Goal: Information Seeking & Learning: Stay updated

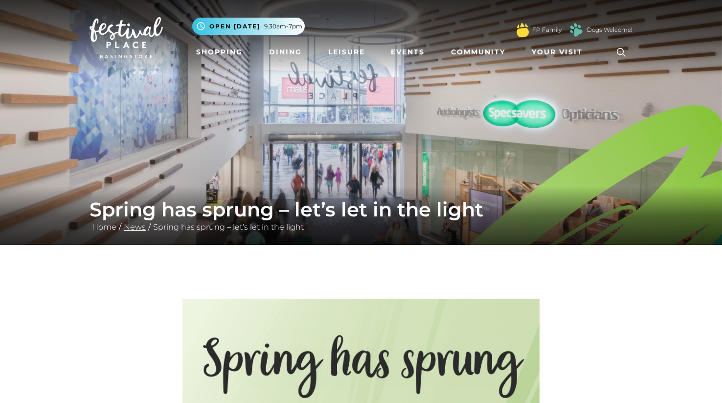
click at [133, 228] on link "News" at bounding box center [134, 226] width 27 height 9
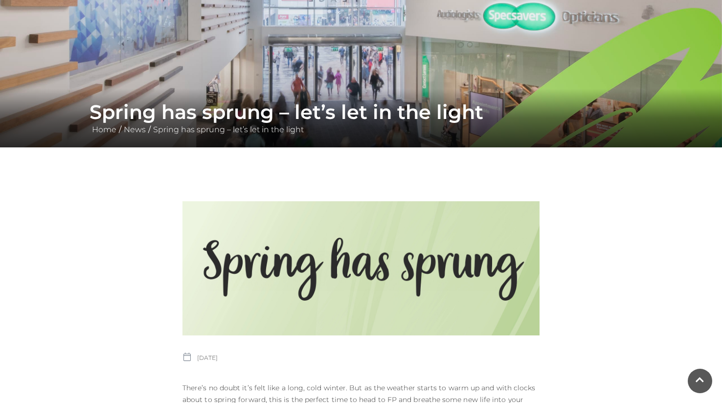
scroll to position [104, 0]
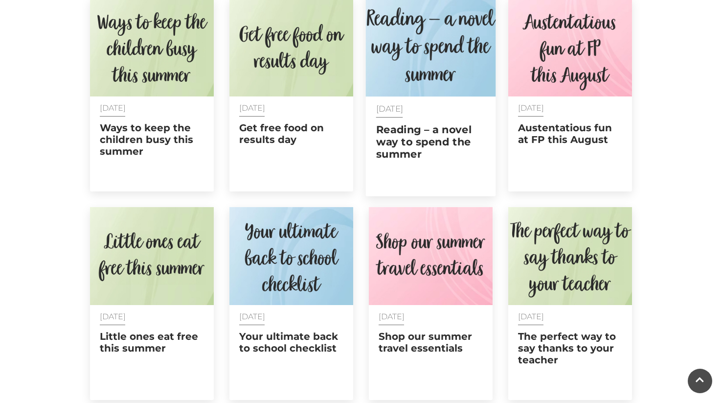
scroll to position [435, 0]
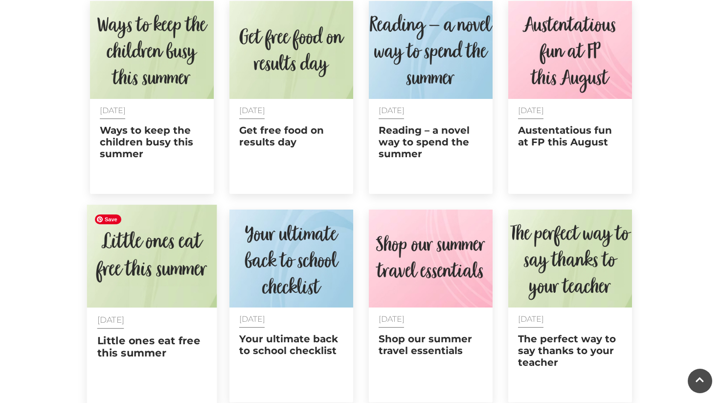
click at [169, 267] on img at bounding box center [152, 255] width 130 height 103
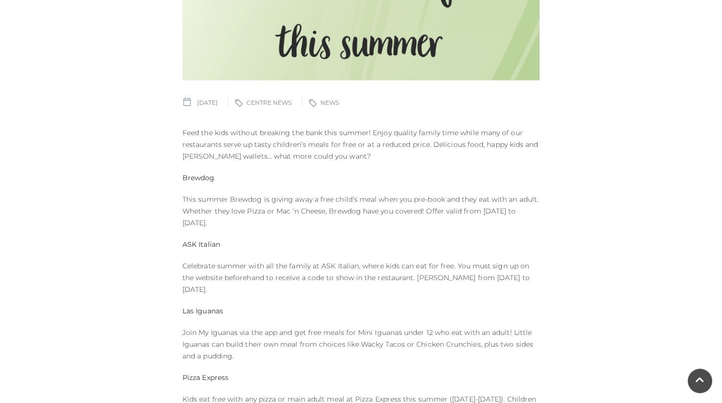
scroll to position [357, 0]
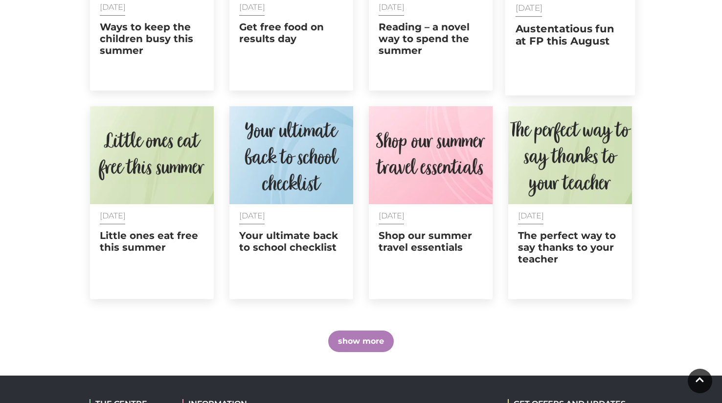
scroll to position [548, 0]
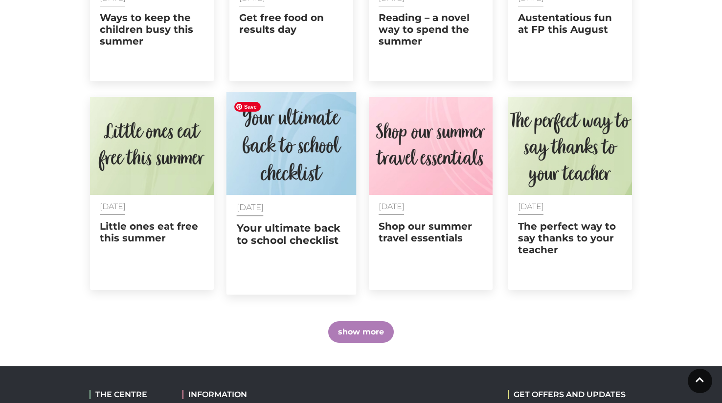
click at [287, 165] on img at bounding box center [291, 143] width 130 height 103
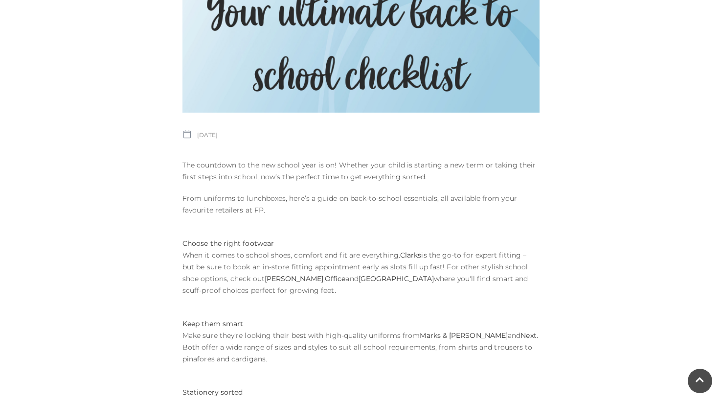
scroll to position [328, 0]
